Goal: Task Accomplishment & Management: Manage account settings

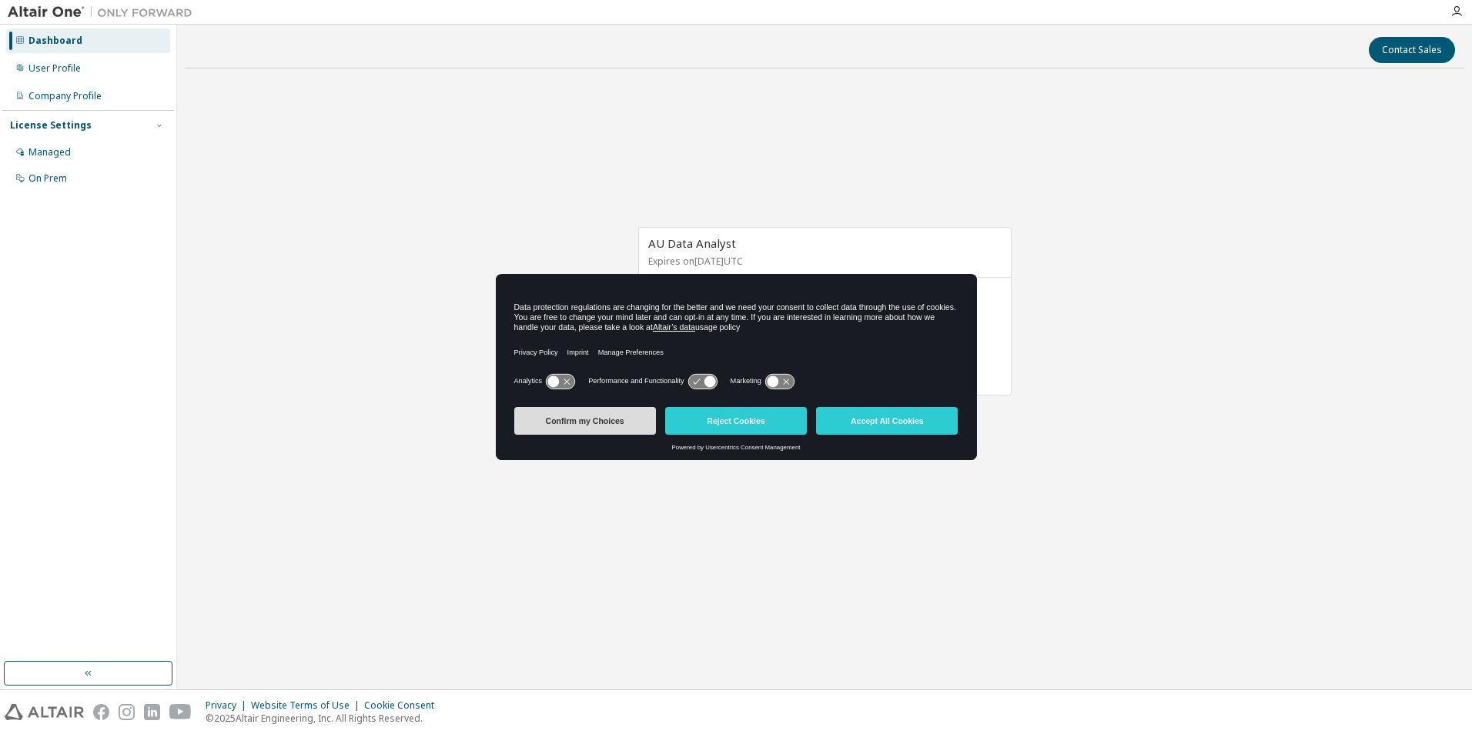
click at [577, 421] on button "Confirm my Choices" at bounding box center [585, 421] width 142 height 28
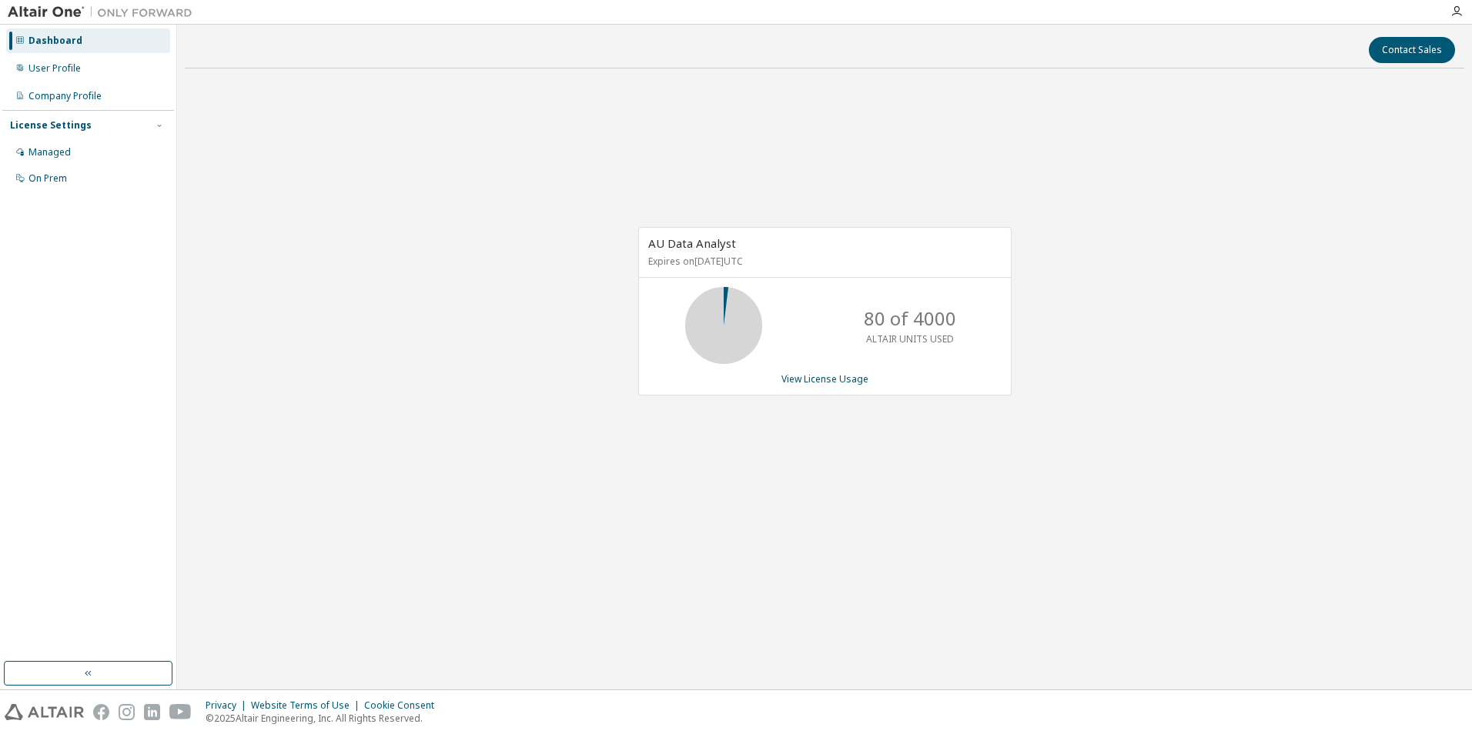
click at [80, 125] on div "License Settings" at bounding box center [51, 125] width 82 height 12
click at [65, 124] on div "License Settings" at bounding box center [51, 125] width 82 height 12
click at [48, 153] on div "Managed" at bounding box center [49, 152] width 42 height 12
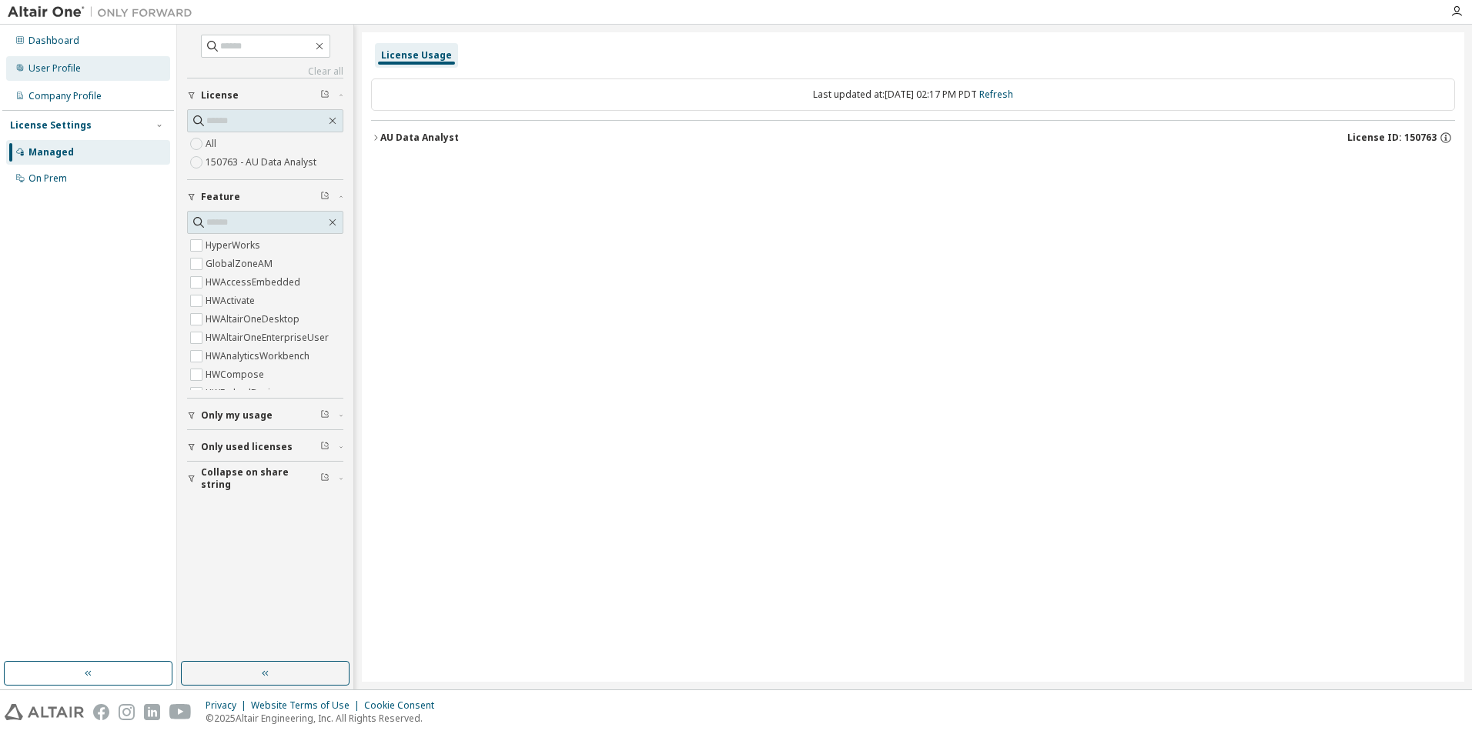
click at [75, 63] on div "User Profile" at bounding box center [54, 68] width 52 height 12
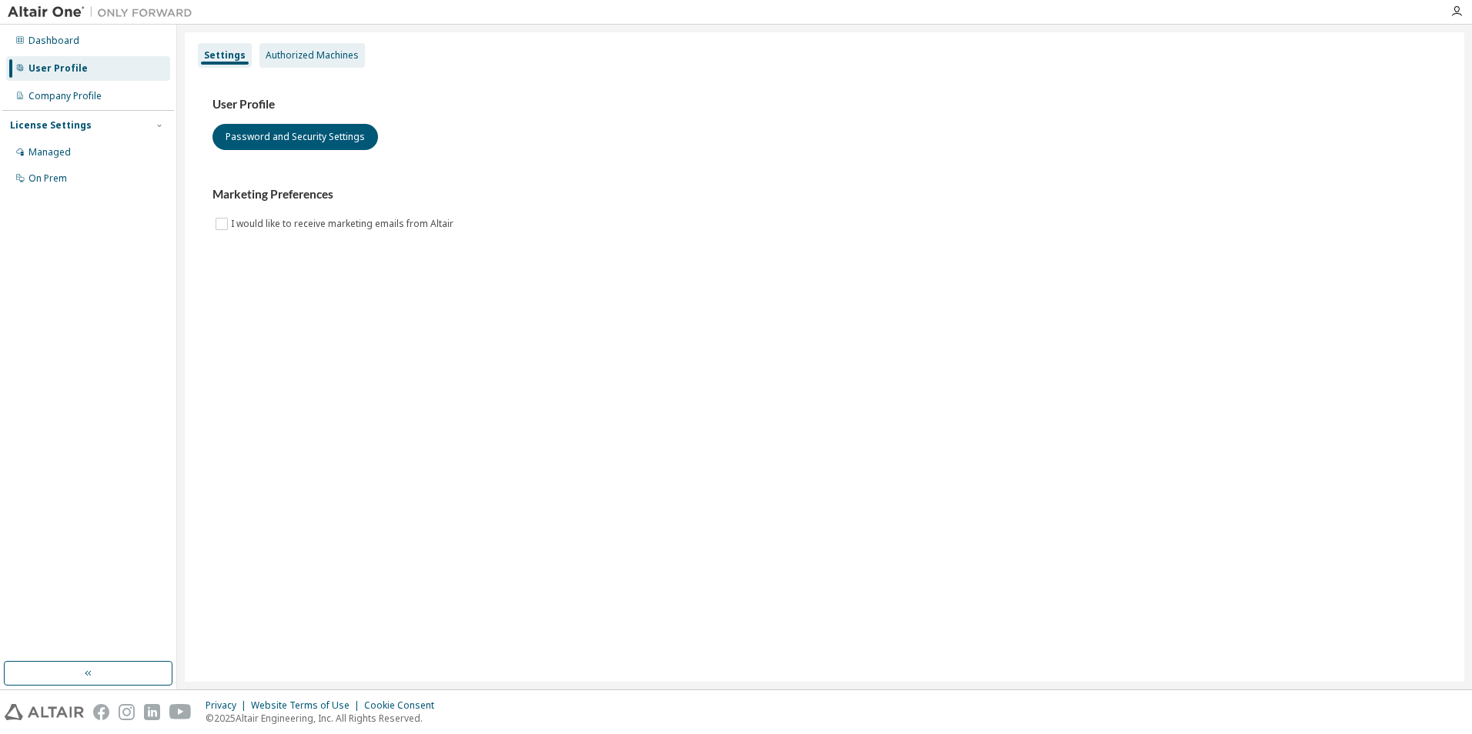
click at [306, 58] on div "Authorized Machines" at bounding box center [312, 55] width 93 height 12
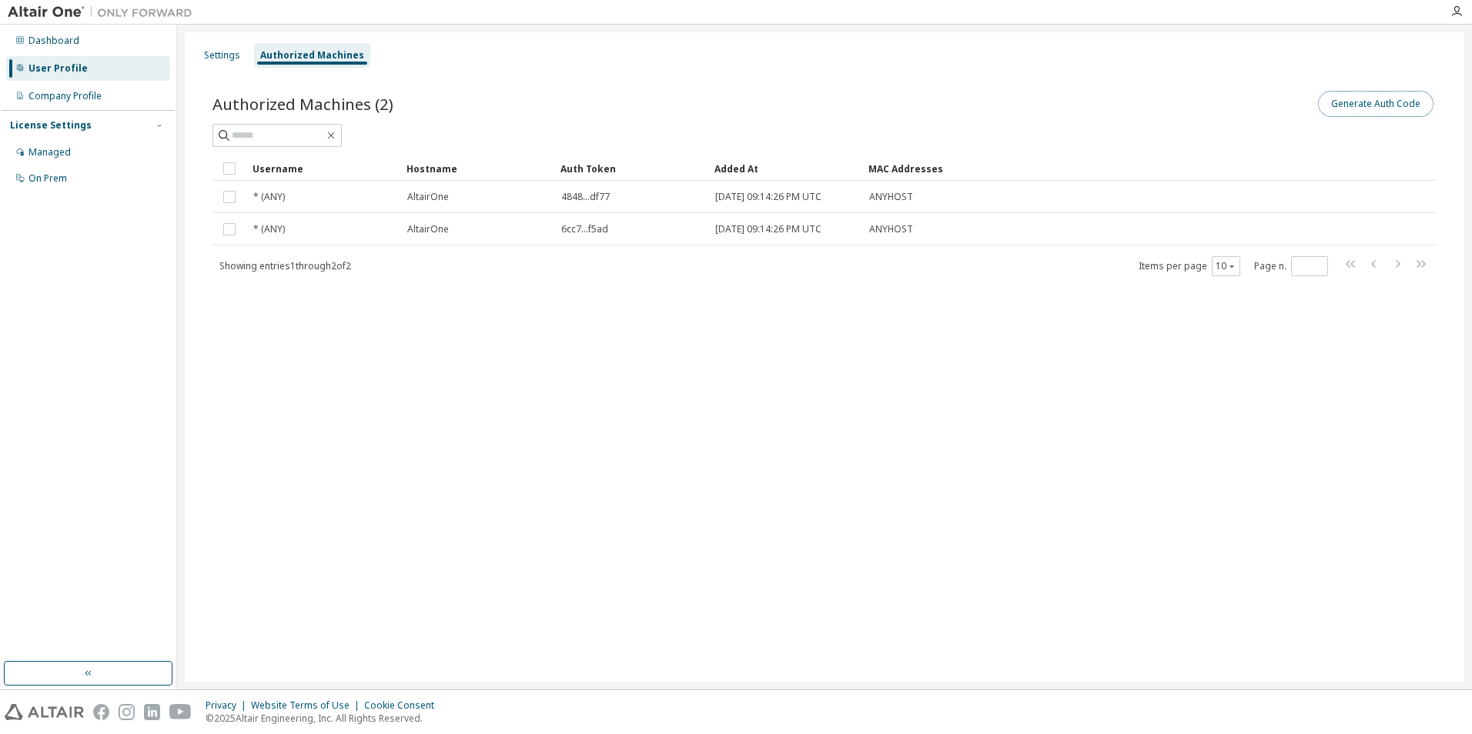
click at [1354, 106] on button "Generate Auth Code" at bounding box center [1375, 104] width 115 height 26
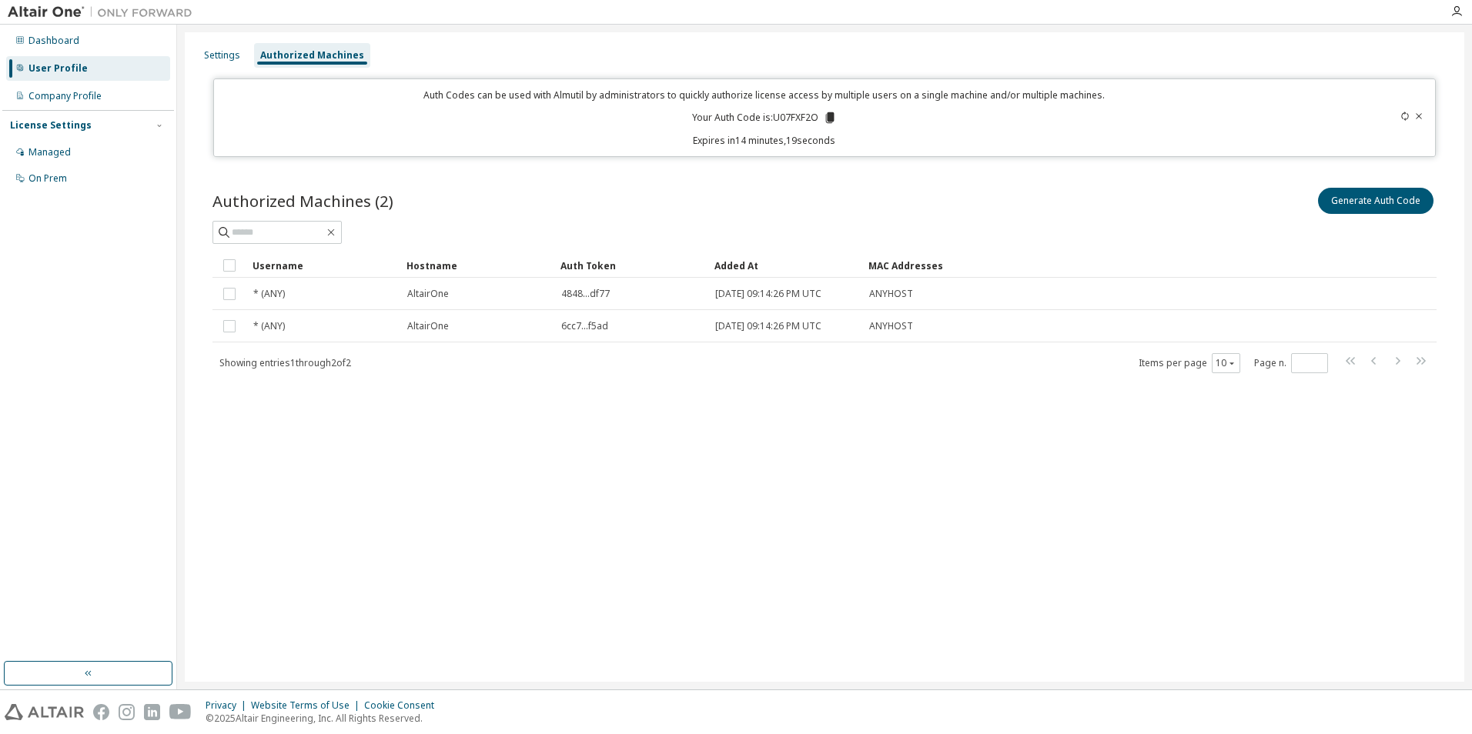
click at [802, 118] on p "Your Auth Code is: U07FXF2O" at bounding box center [764, 118] width 145 height 14
click at [788, 428] on div "Settings Authorized Machines Auth Codes can be used with Almutil by administrat…" at bounding box center [824, 357] width 1279 height 650
click at [793, 117] on p "Your Auth Code is: U07FXF2O" at bounding box center [764, 118] width 145 height 14
click at [792, 117] on p "Your Auth Code is: U07FXF2O" at bounding box center [764, 118] width 145 height 14
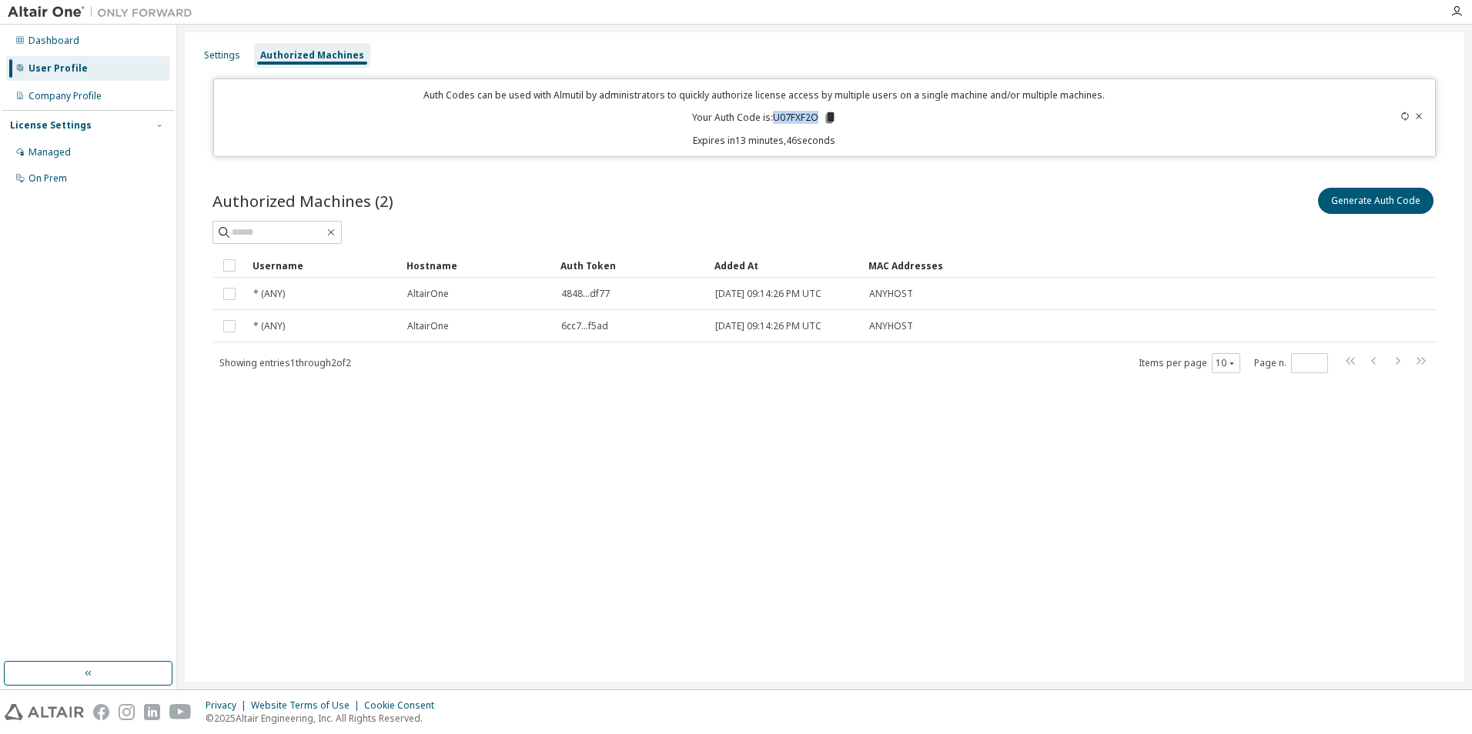
copy p "U07FXF2O"
click at [64, 146] on div "Managed" at bounding box center [49, 152] width 42 height 12
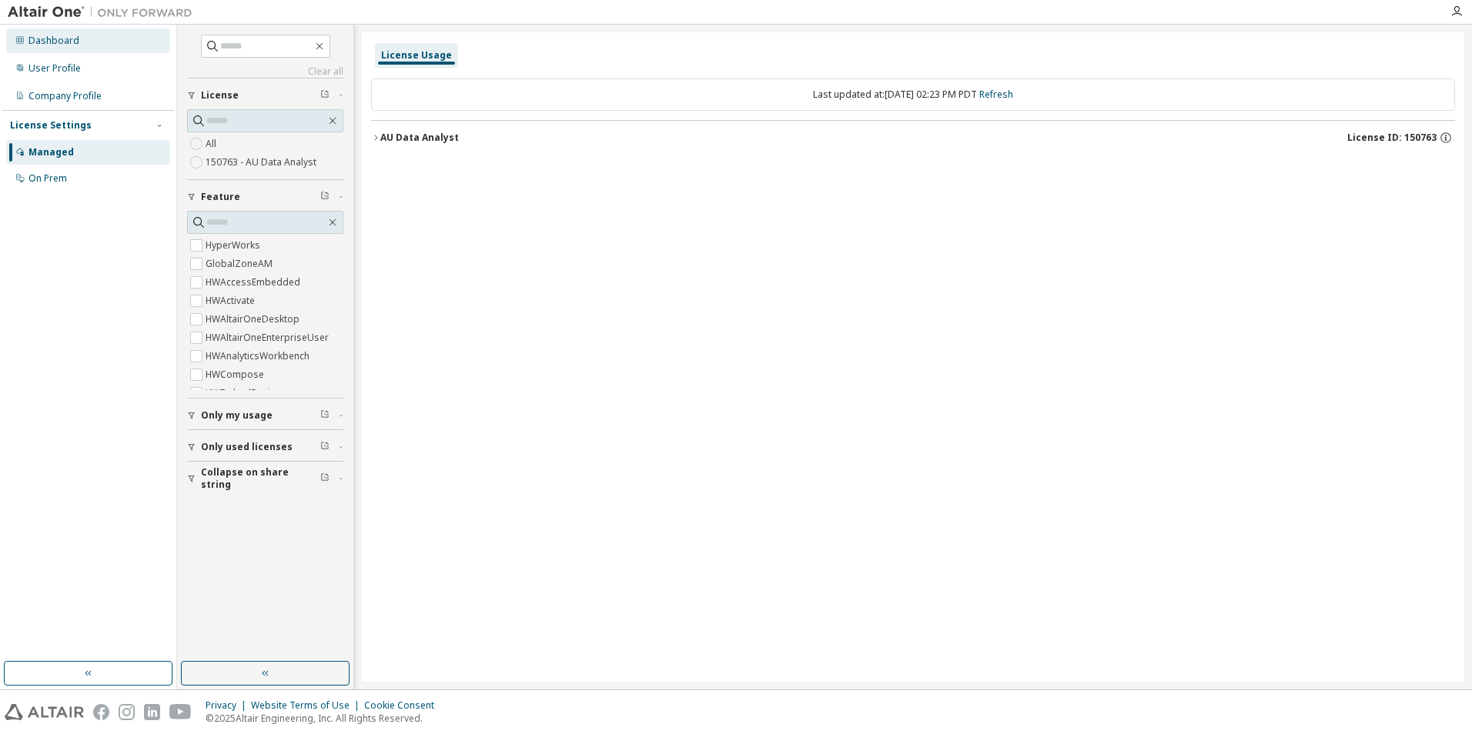
click at [76, 43] on div "Dashboard" at bounding box center [53, 41] width 51 height 12
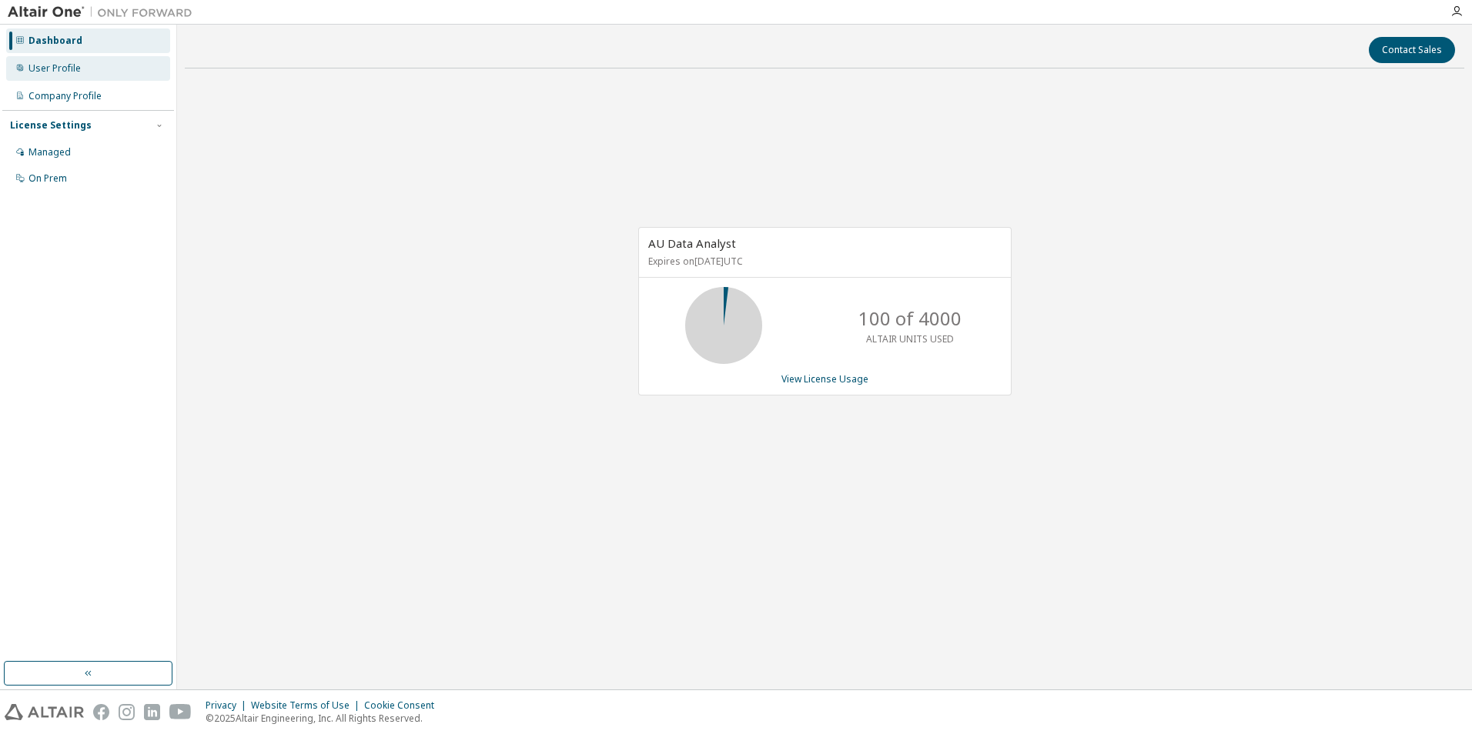
click at [68, 66] on div "User Profile" at bounding box center [54, 68] width 52 height 12
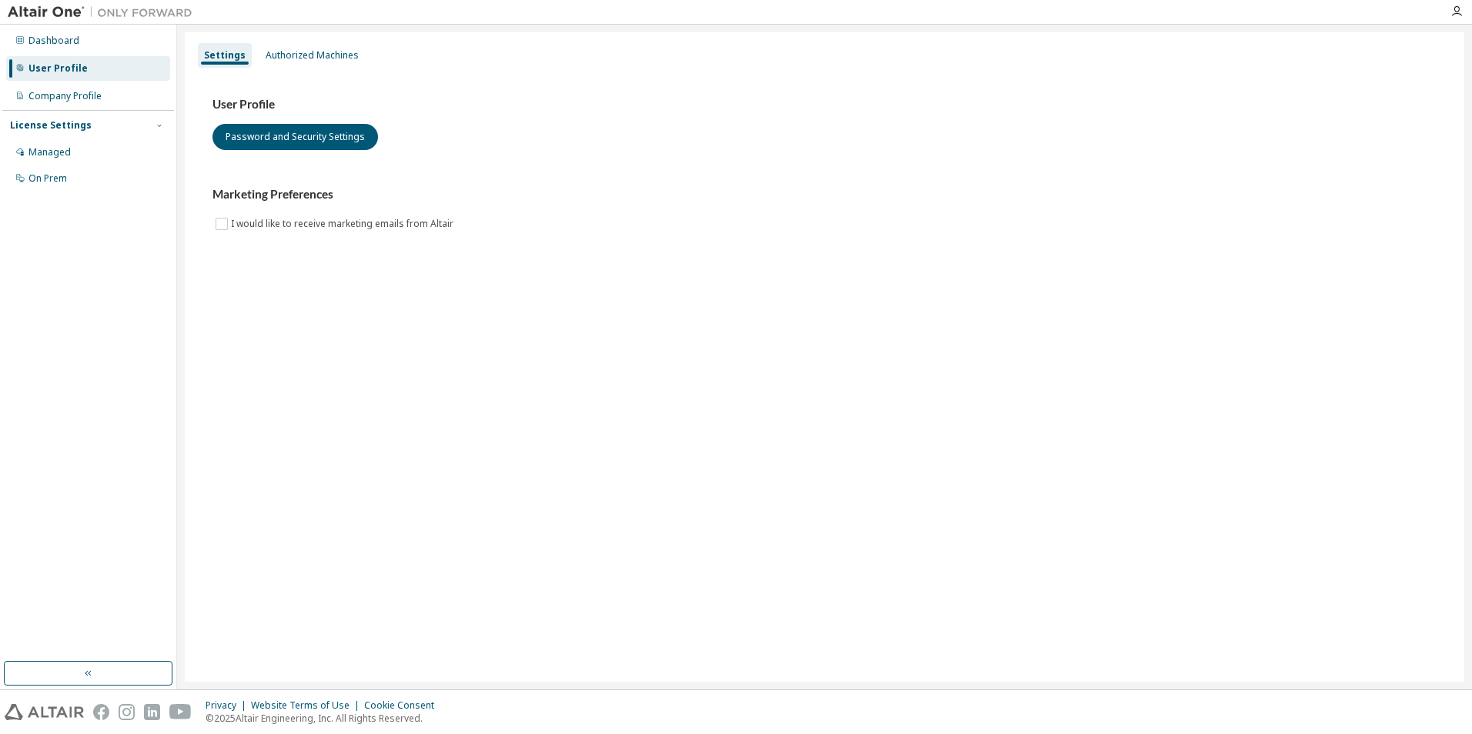
click at [159, 124] on icon "button" at bounding box center [159, 125] width 9 height 9
click at [64, 123] on div "License Settings" at bounding box center [51, 125] width 82 height 12
click at [45, 153] on div "Managed" at bounding box center [49, 152] width 42 height 12
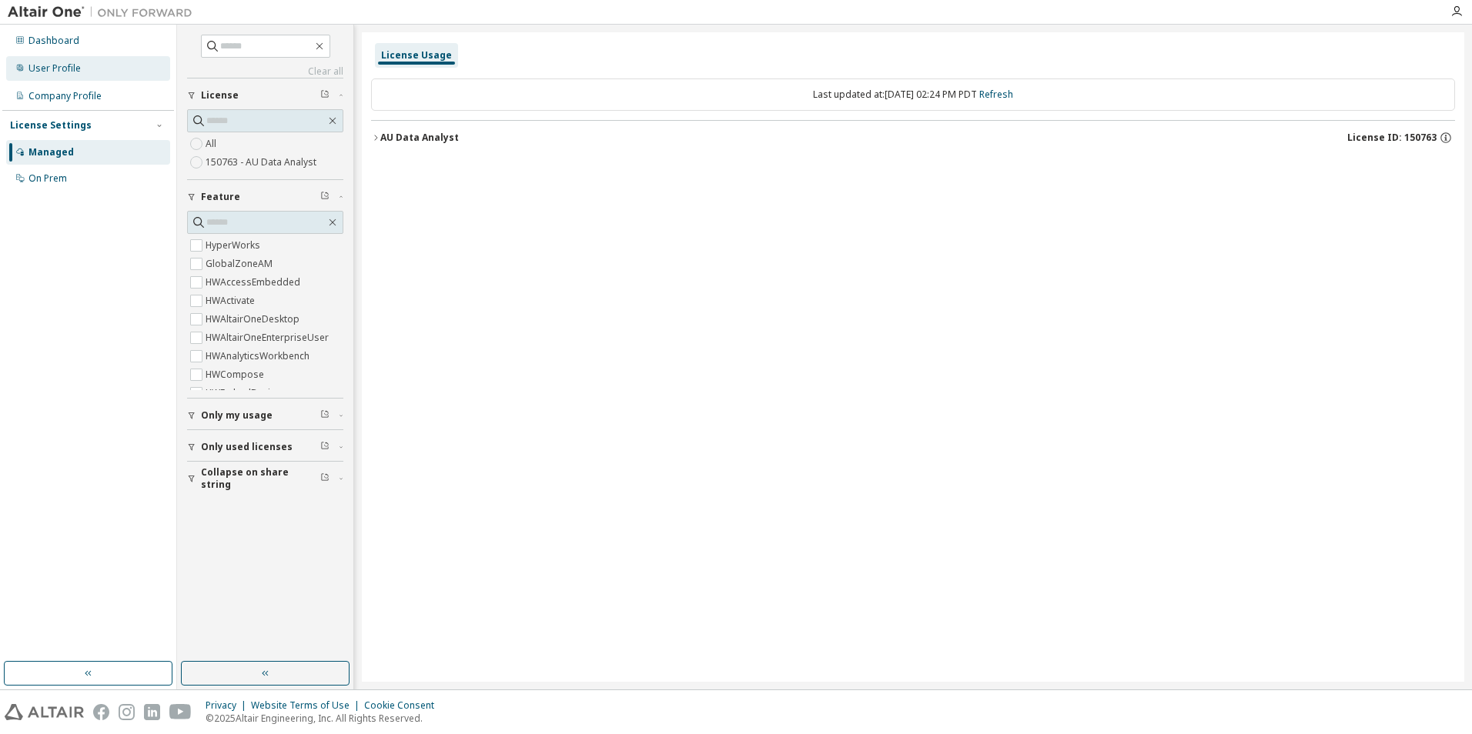
click at [60, 65] on div "User Profile" at bounding box center [54, 68] width 52 height 12
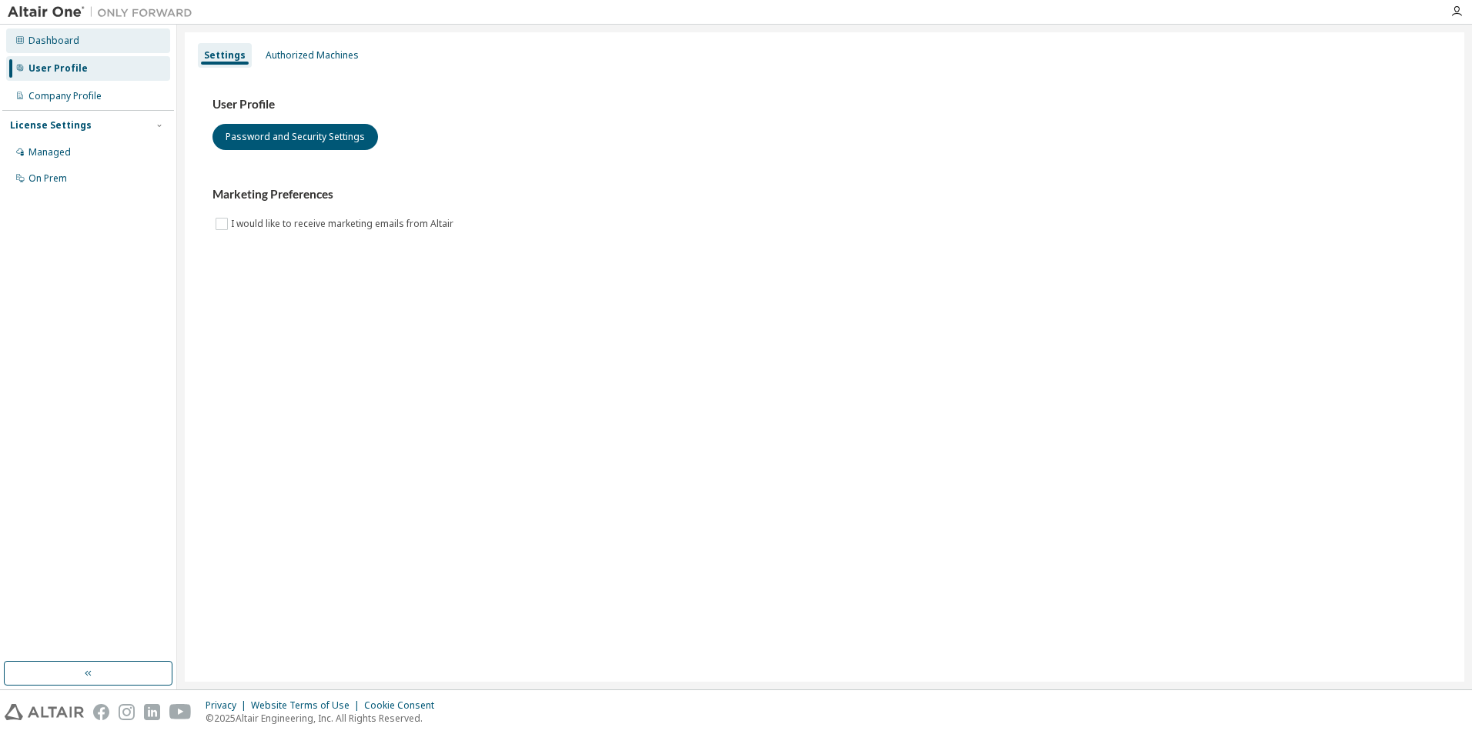
click at [58, 42] on div "Dashboard" at bounding box center [53, 41] width 51 height 12
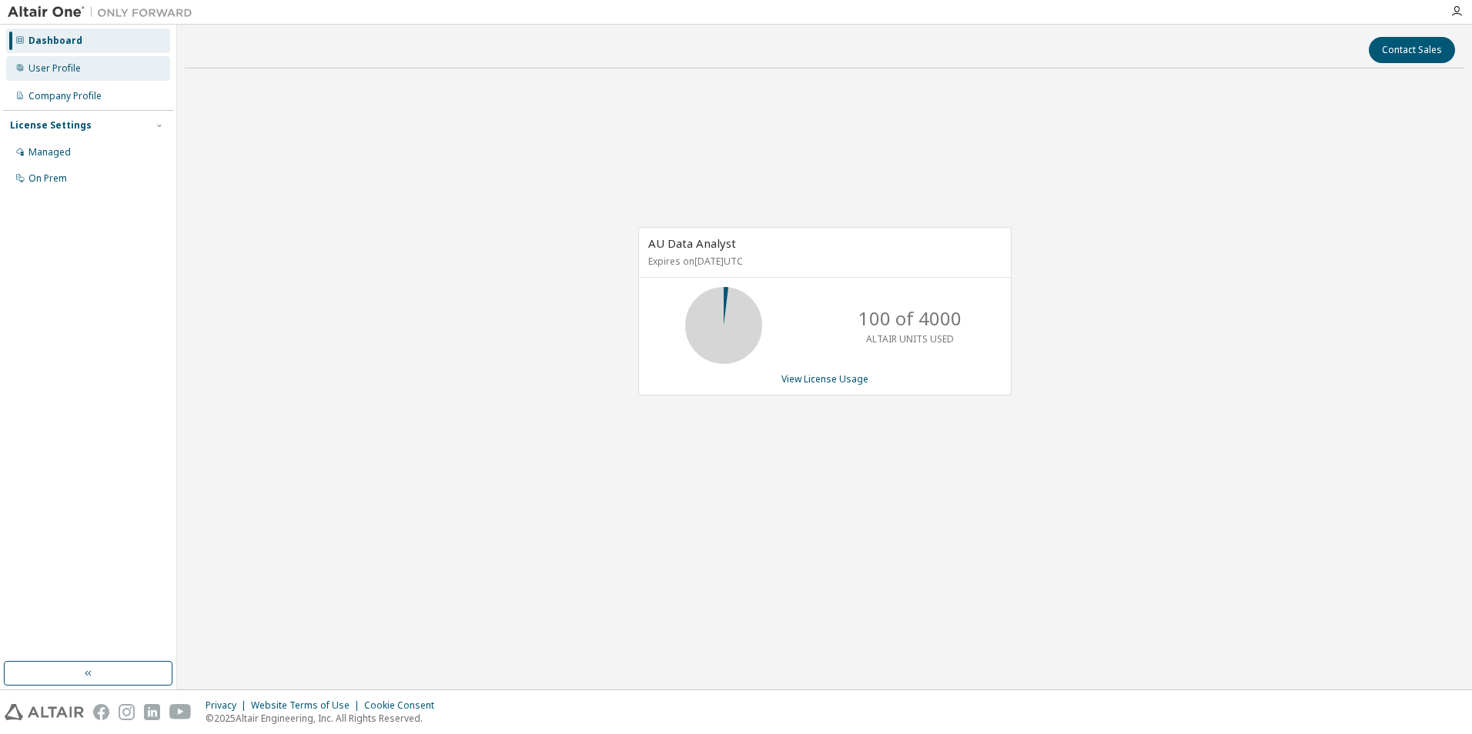
click at [62, 67] on div "User Profile" at bounding box center [54, 68] width 52 height 12
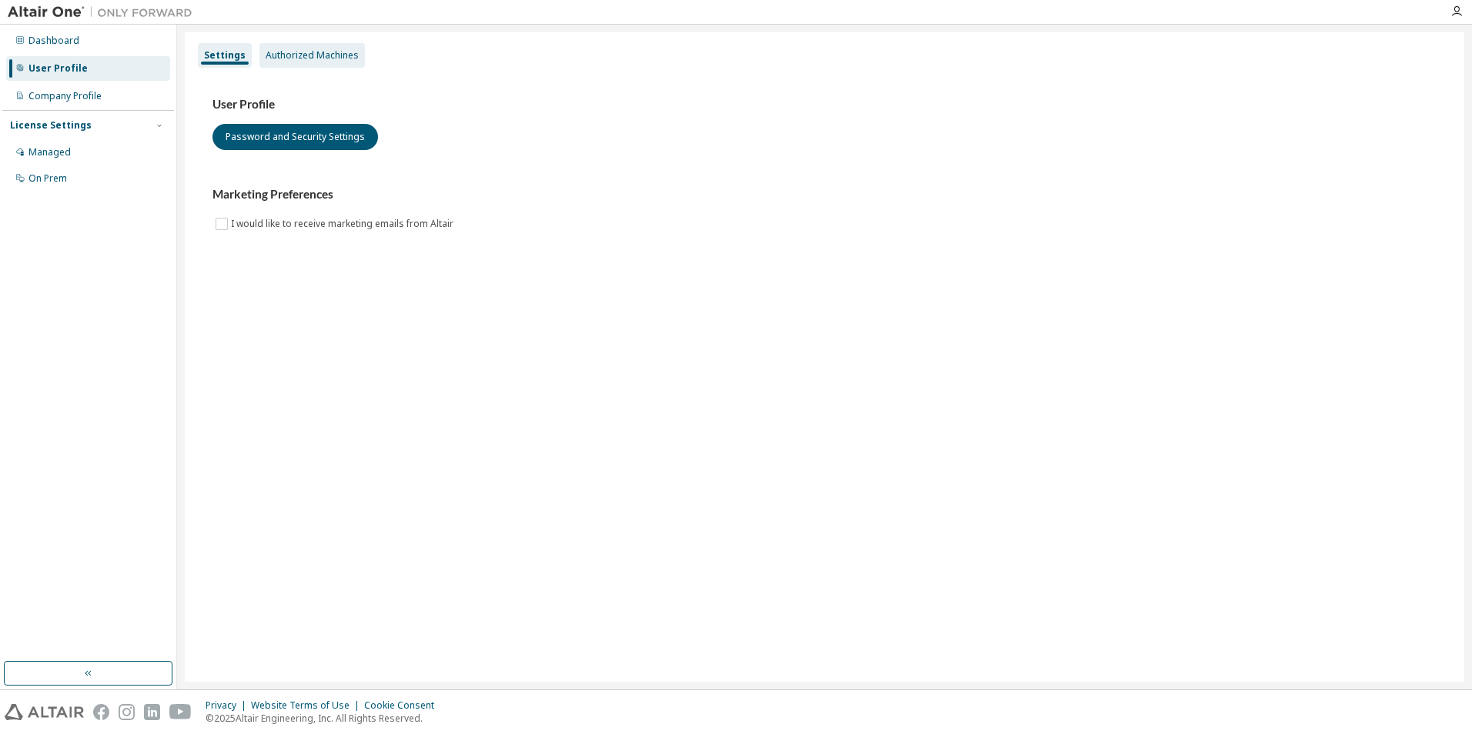
click at [313, 52] on div "Authorized Machines" at bounding box center [312, 55] width 93 height 12
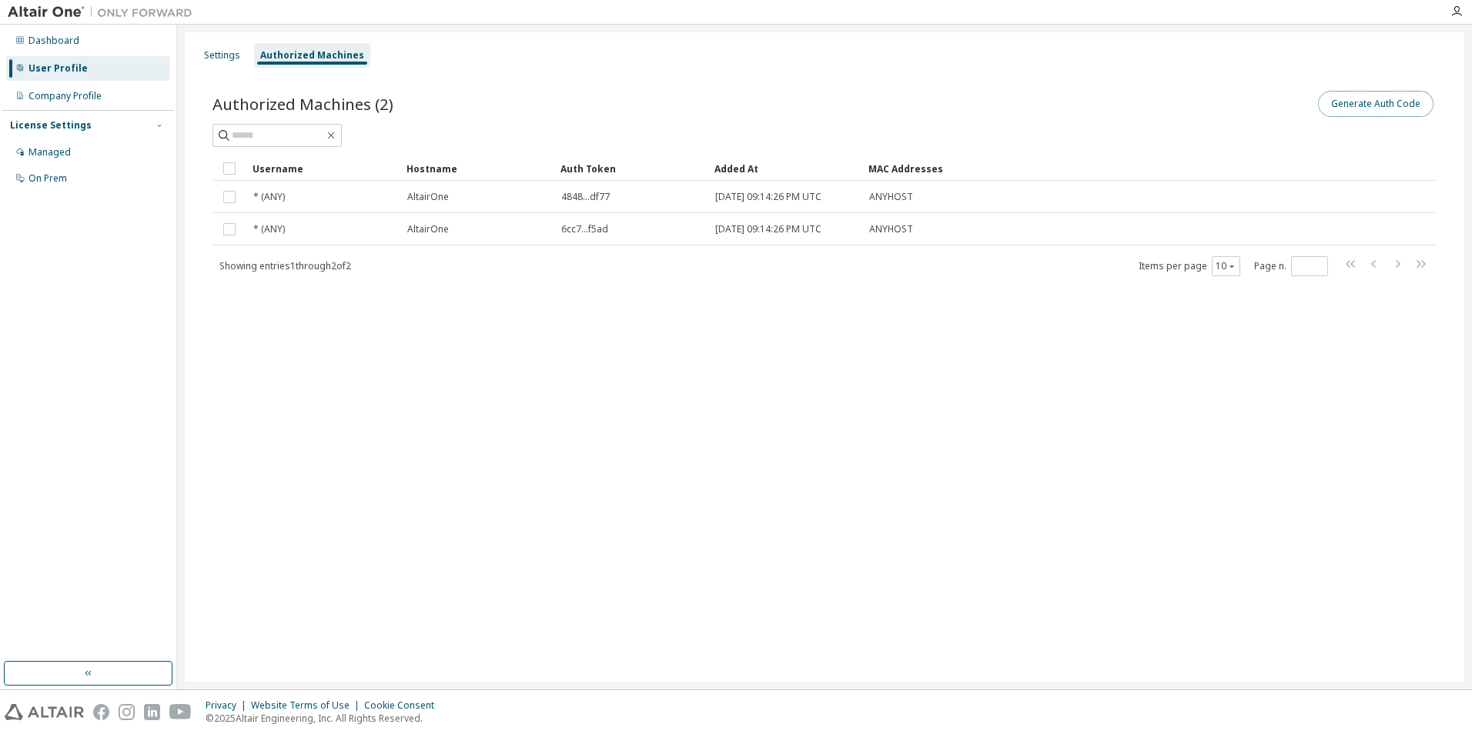
click at [1379, 110] on button "Generate Auth Code" at bounding box center [1375, 104] width 115 height 26
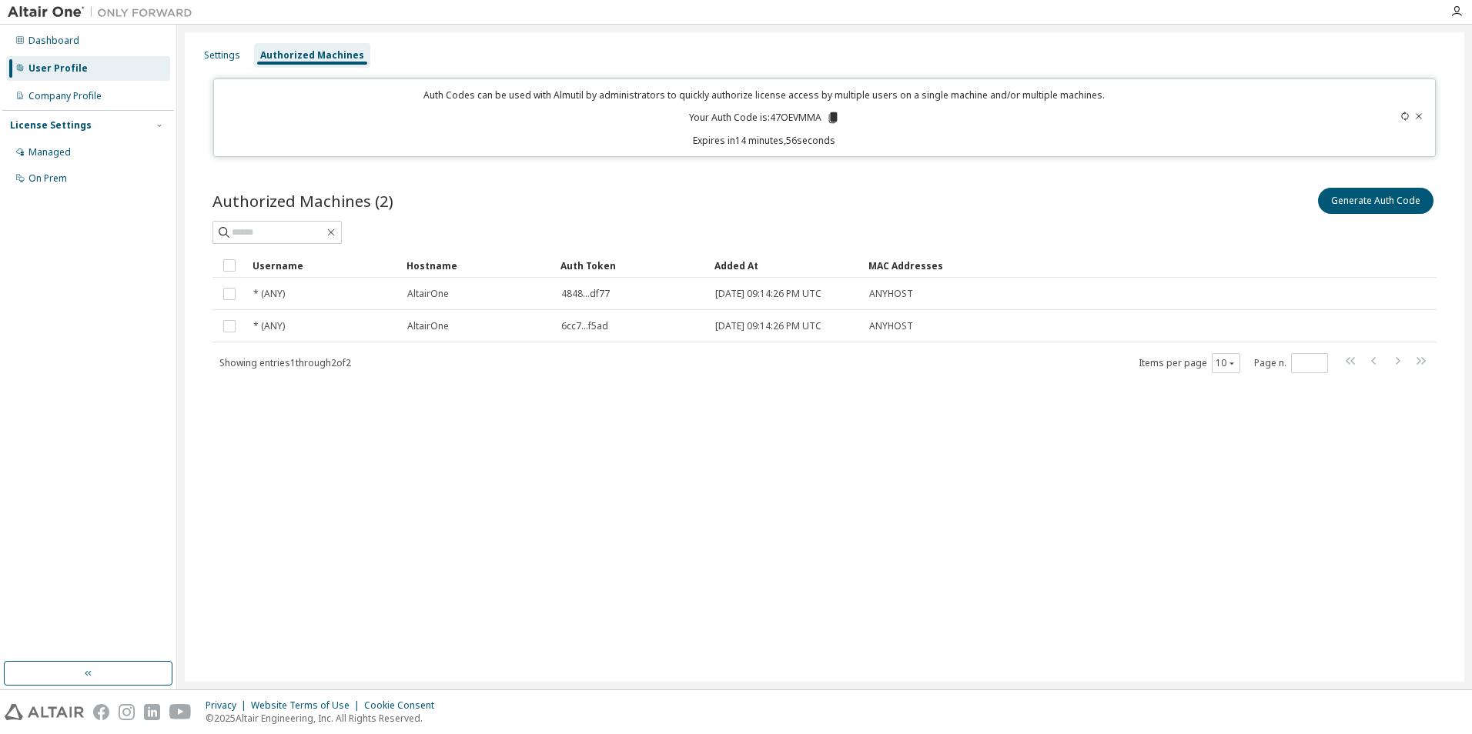
click at [802, 118] on p "Your Auth Code is: 47OEVMMA" at bounding box center [764, 118] width 151 height 14
copy p "47OEVMMA"
click at [55, 149] on div "Managed" at bounding box center [49, 152] width 42 height 12
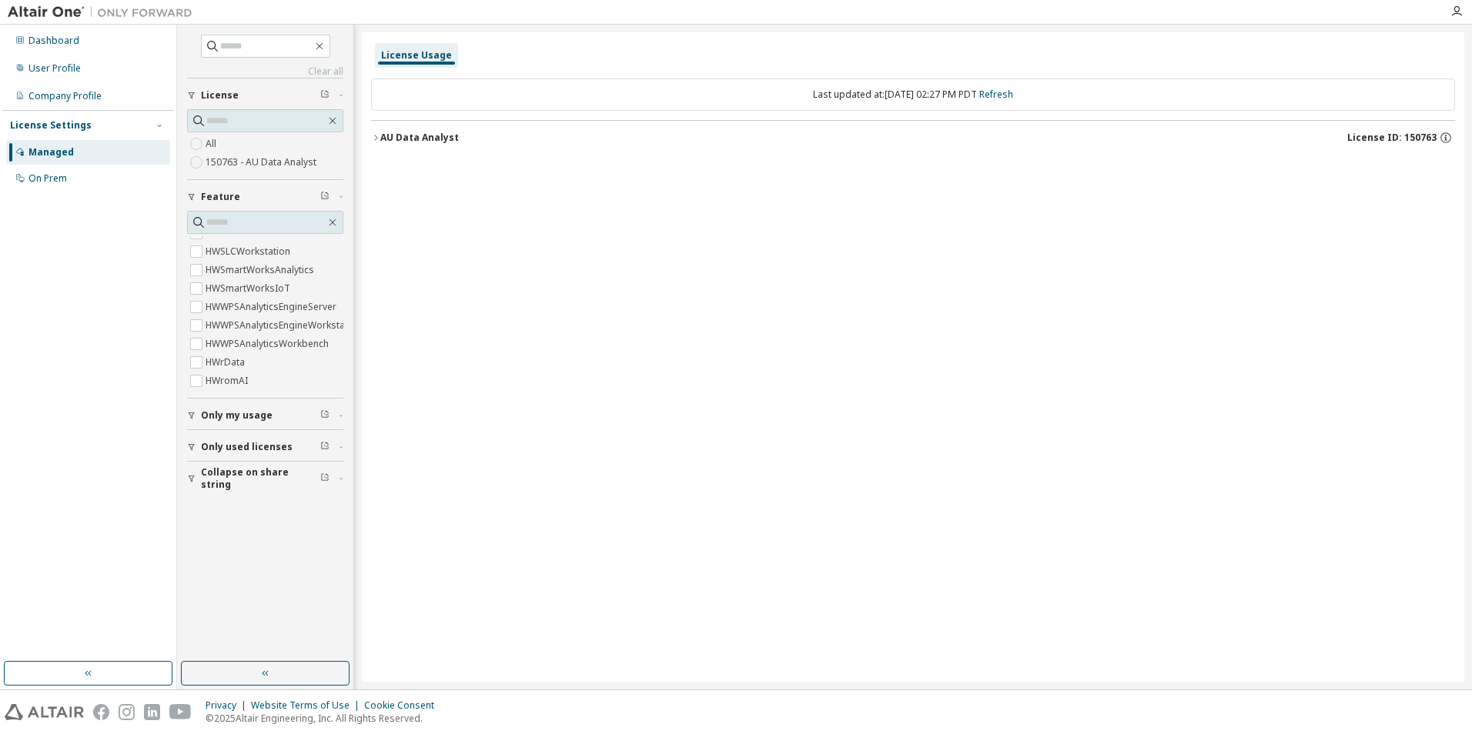
scroll to position [685, 0]
click at [50, 64] on div "User Profile" at bounding box center [54, 68] width 52 height 12
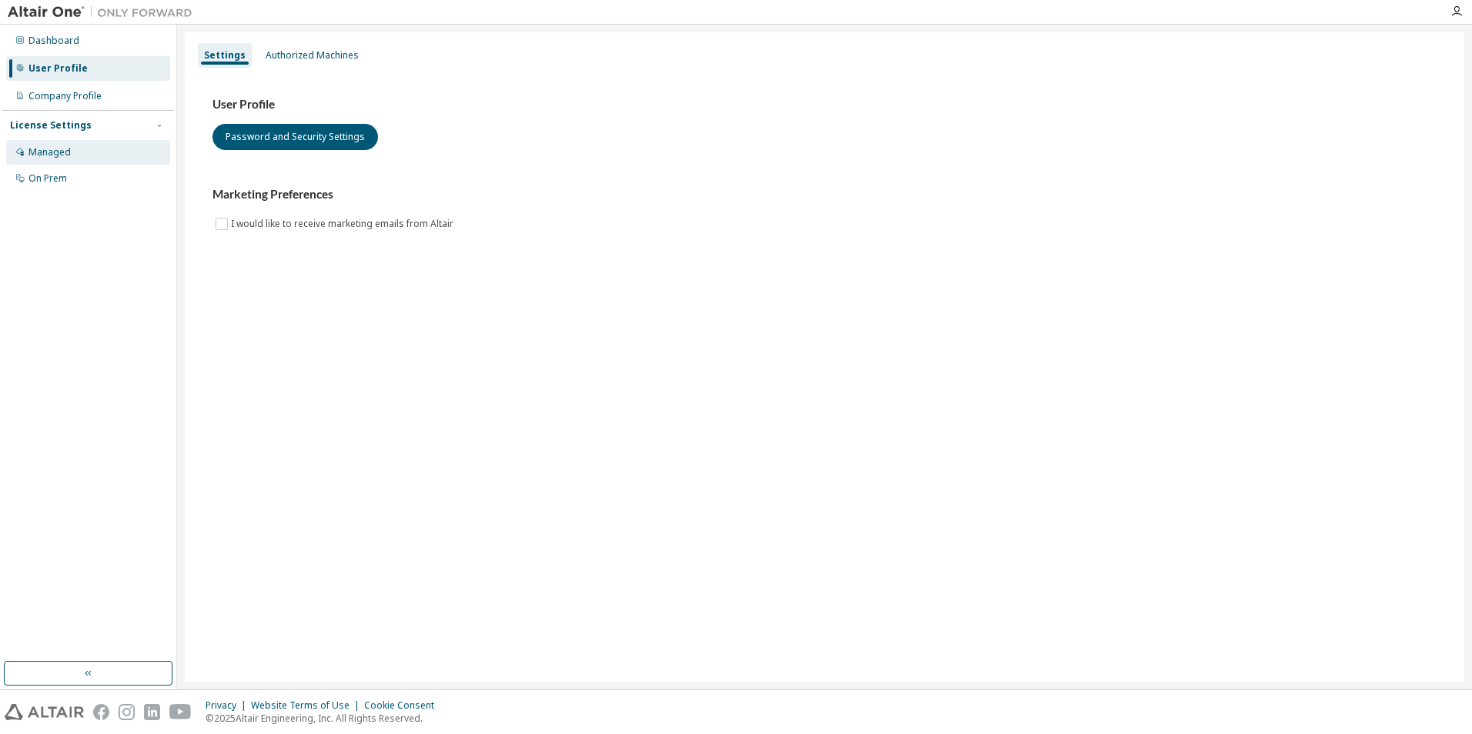
click at [56, 146] on div "Managed" at bounding box center [49, 152] width 42 height 12
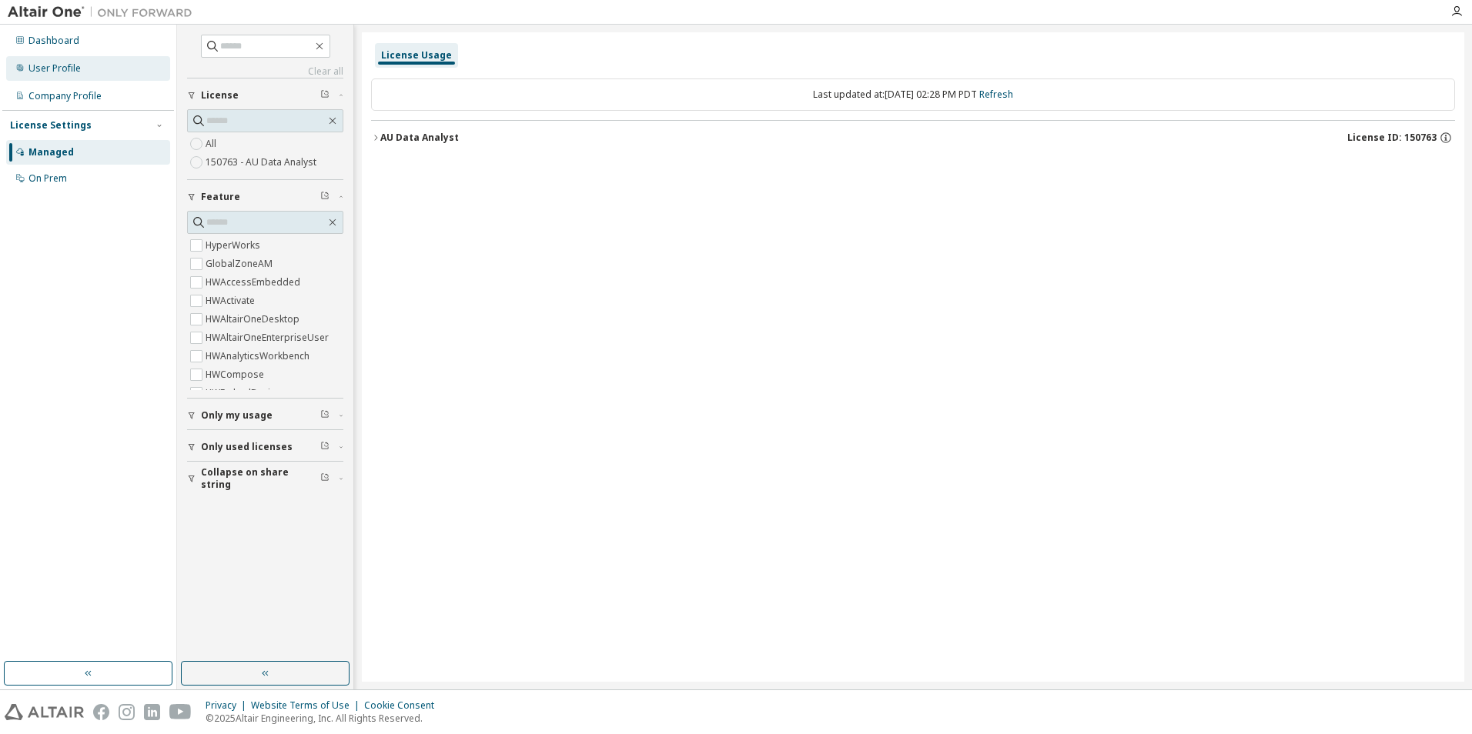
click at [56, 67] on div "User Profile" at bounding box center [54, 68] width 52 height 12
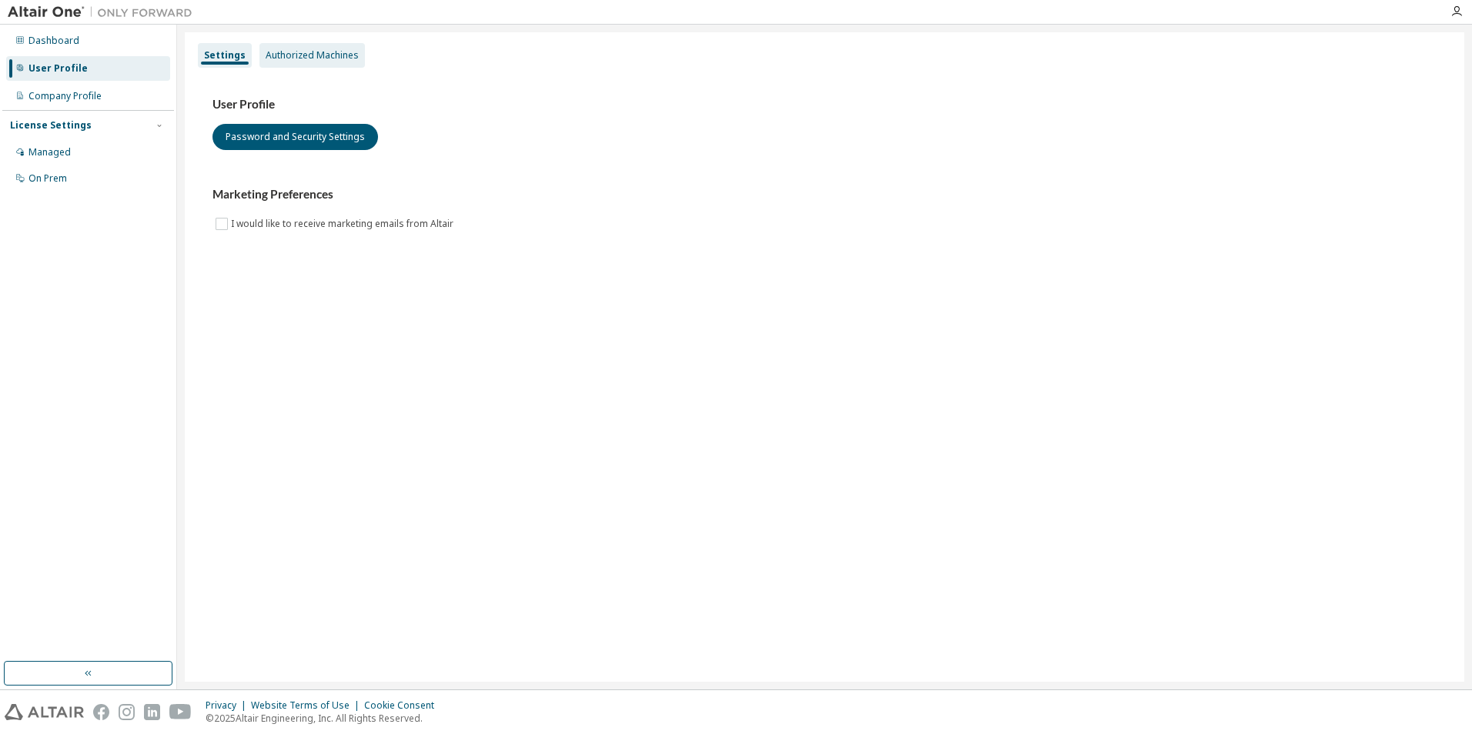
click at [329, 58] on div "Authorized Machines" at bounding box center [312, 55] width 93 height 12
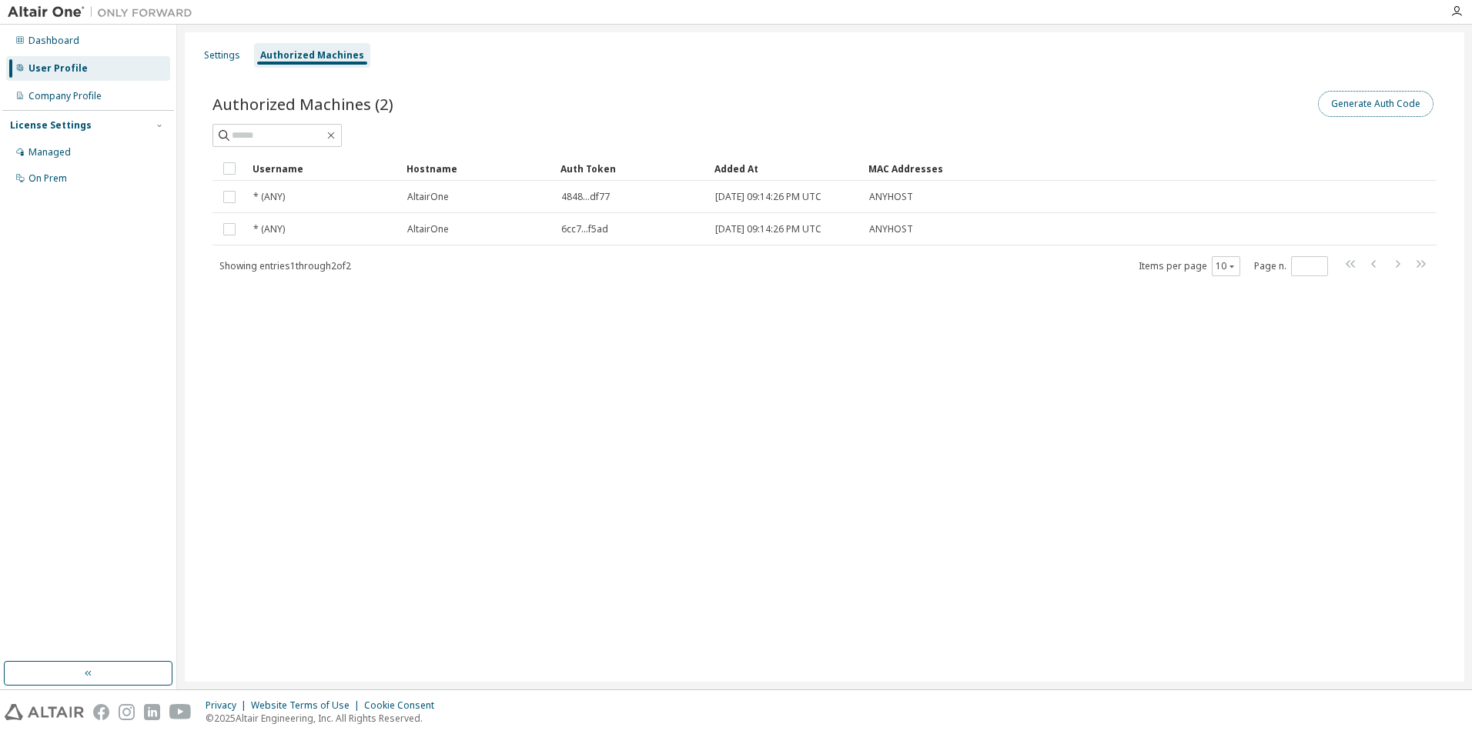
click at [1373, 110] on button "Generate Auth Code" at bounding box center [1375, 104] width 115 height 26
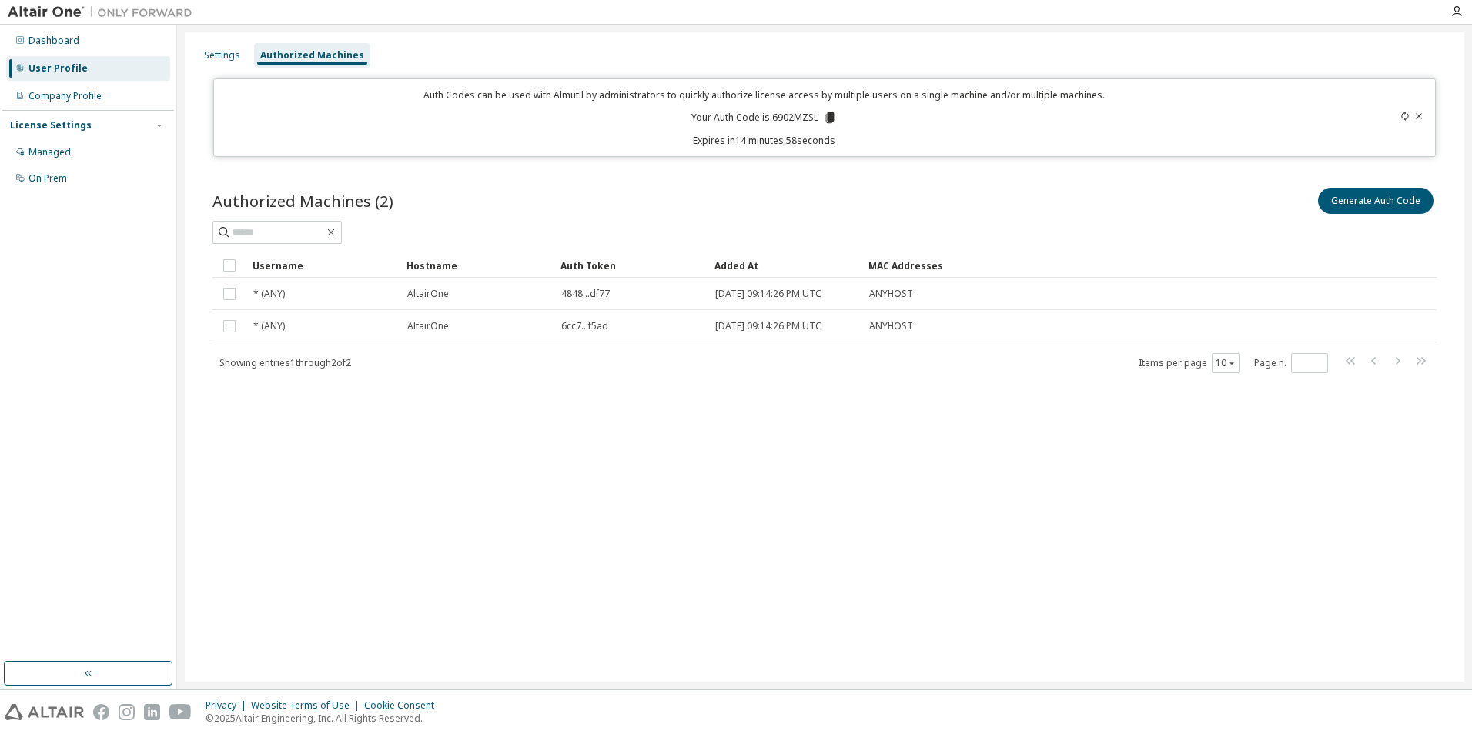
click at [803, 119] on p "Your Auth Code is: 6902MZSL" at bounding box center [763, 118] width 145 height 14
copy p "6902MZSL"
click at [1454, 12] on icon "button" at bounding box center [1456, 11] width 12 height 12
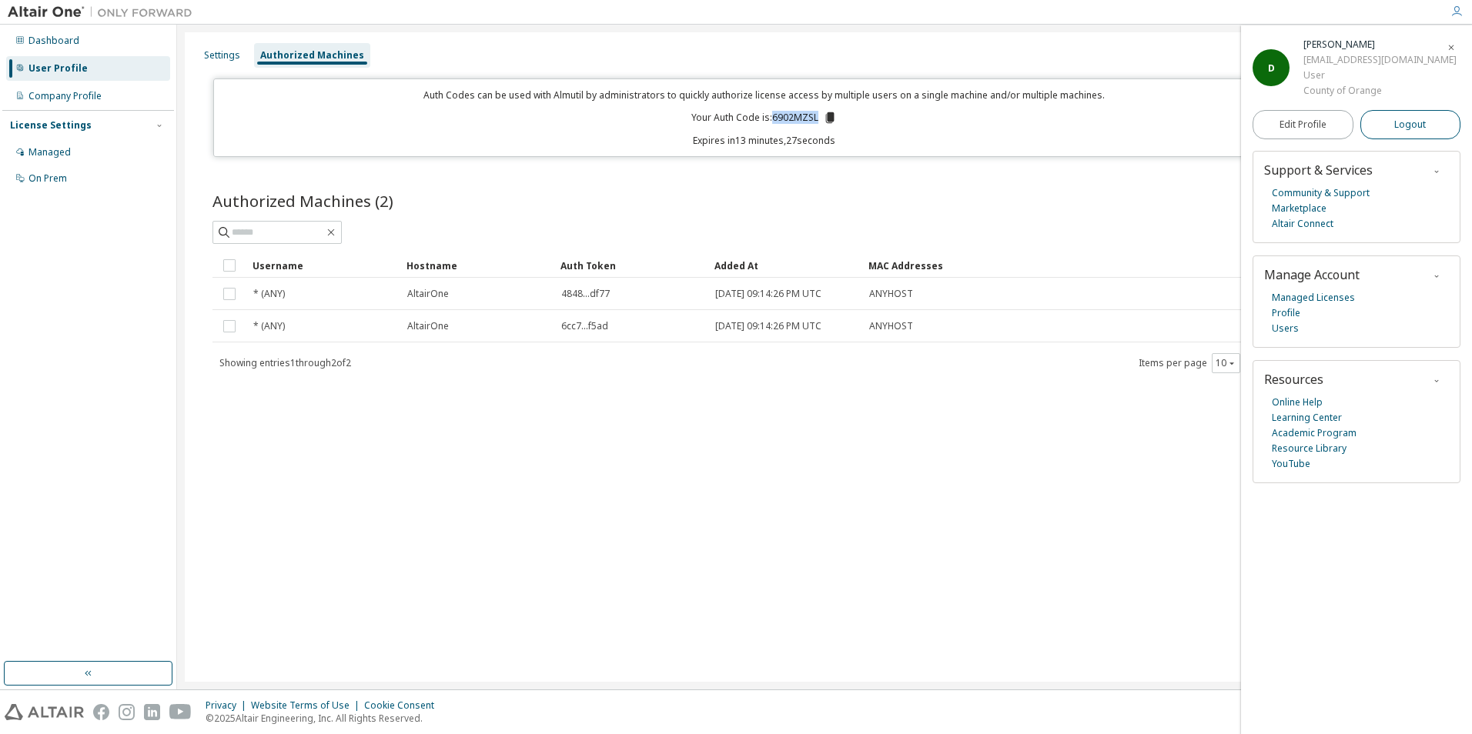
click at [1410, 125] on span "Logout" at bounding box center [1410, 124] width 32 height 15
